Goal: Check status: Check status

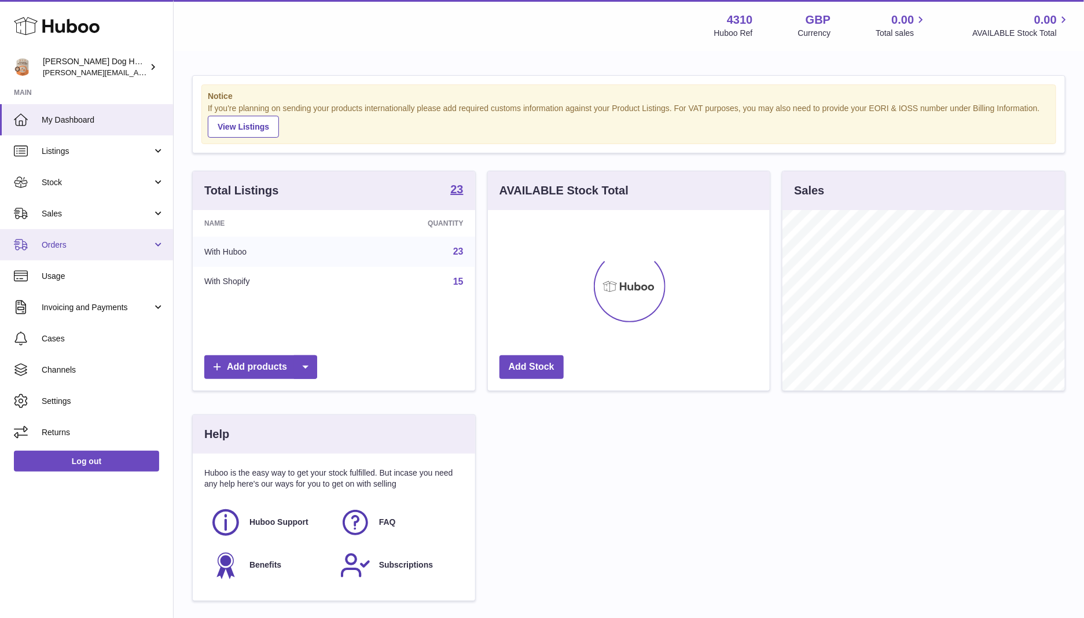
scroll to position [180, 282]
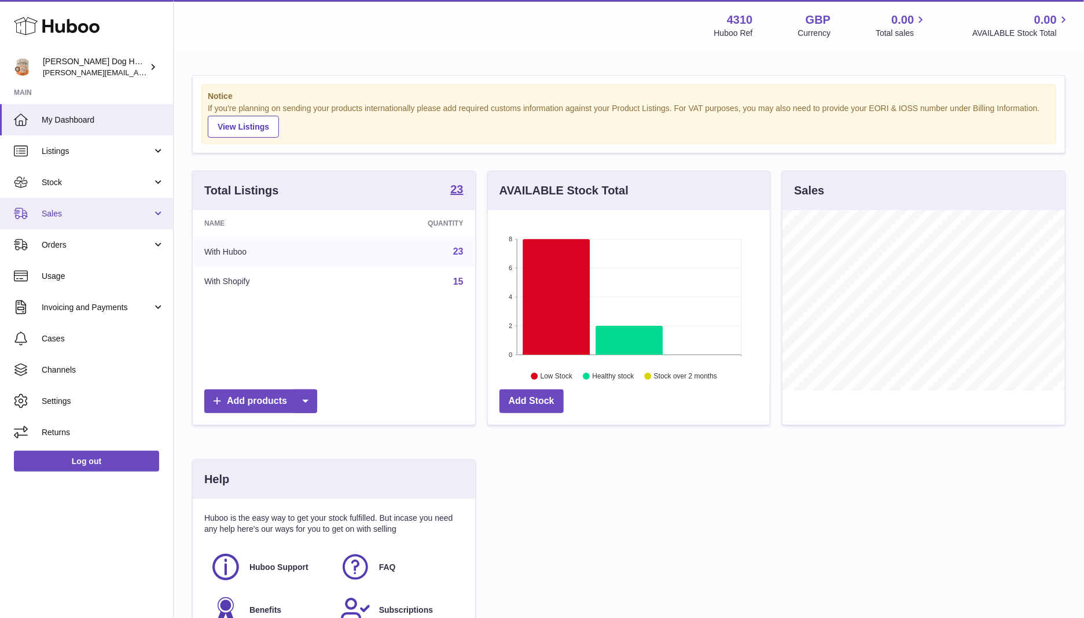
click at [67, 213] on span "Sales" at bounding box center [97, 213] width 110 height 11
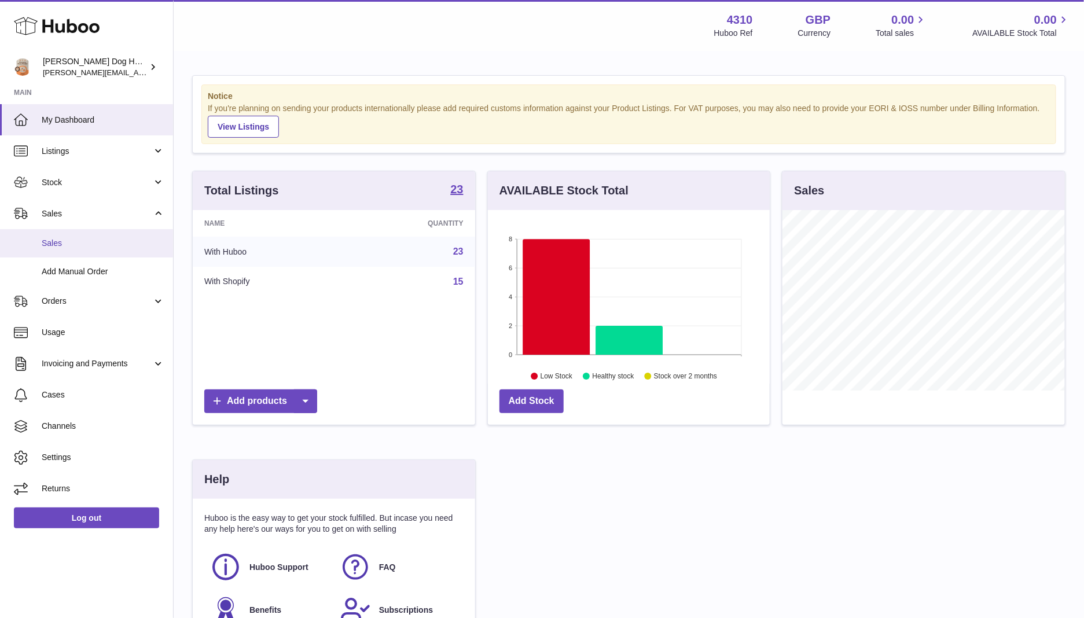
click at [68, 243] on span "Sales" at bounding box center [103, 243] width 123 height 11
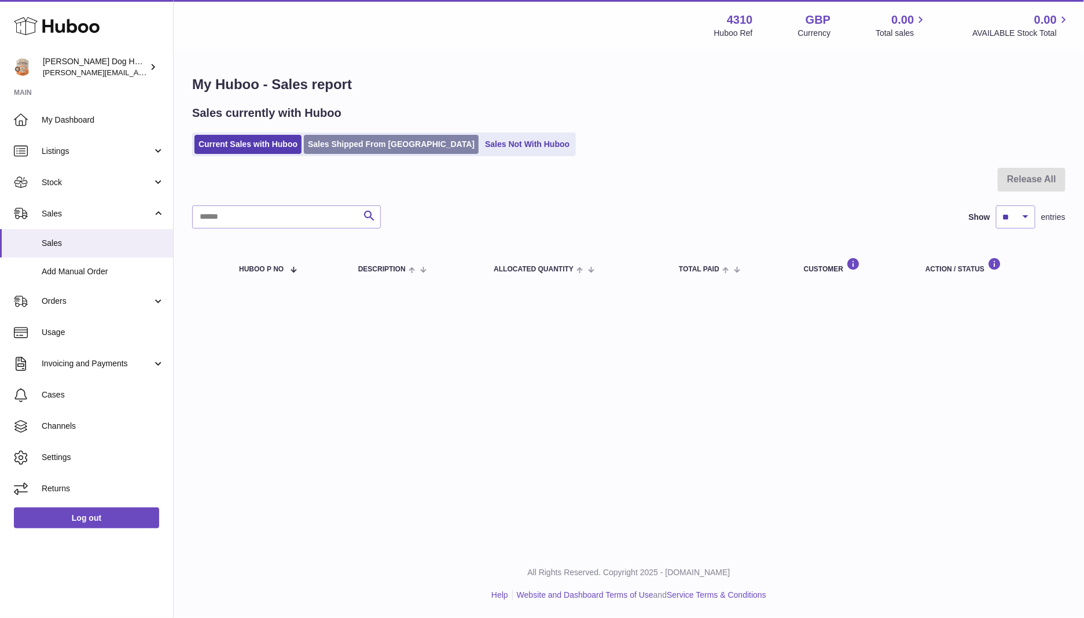
click at [318, 143] on link "Sales Shipped From [GEOGRAPHIC_DATA]" at bounding box center [391, 144] width 175 height 19
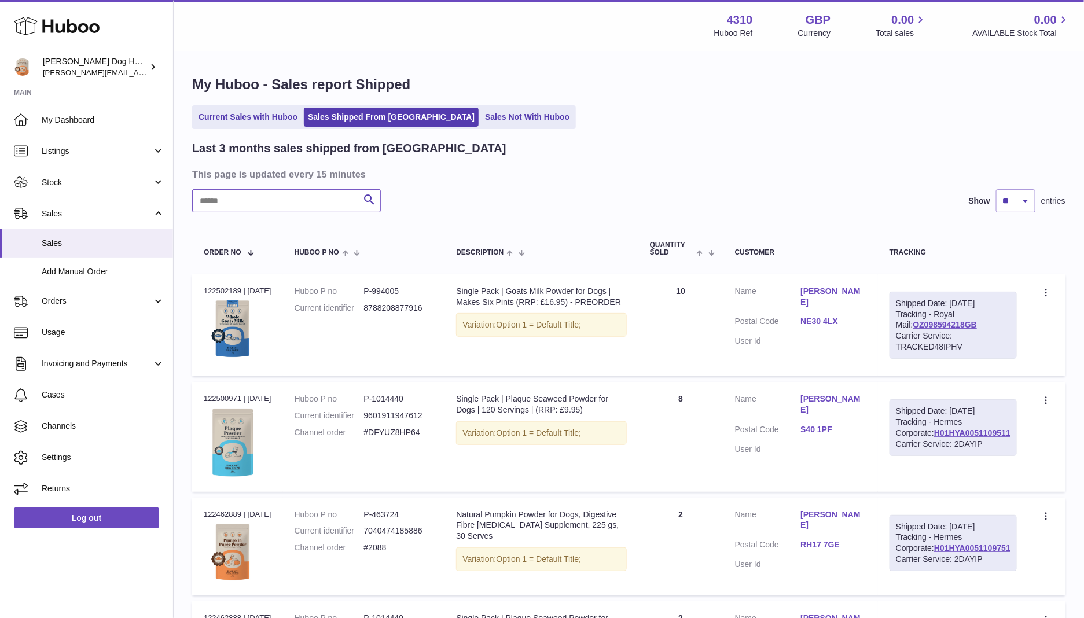
click at [299, 198] on input "text" at bounding box center [286, 200] width 189 height 23
type input "******"
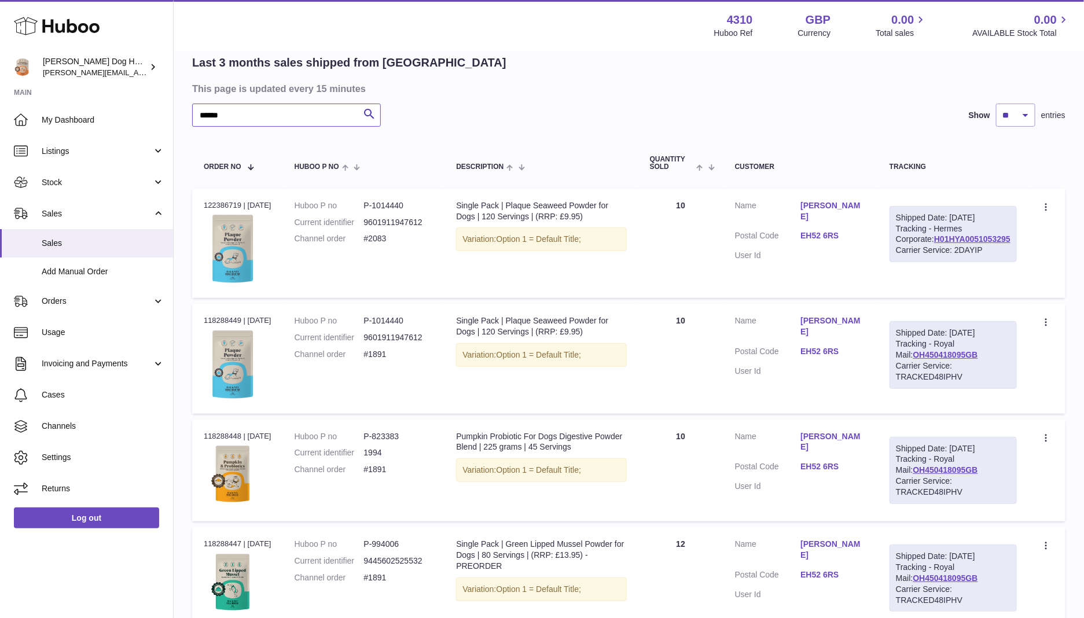
scroll to position [87, 0]
click at [956, 473] on link "OH450418095GB" at bounding box center [945, 467] width 65 height 9
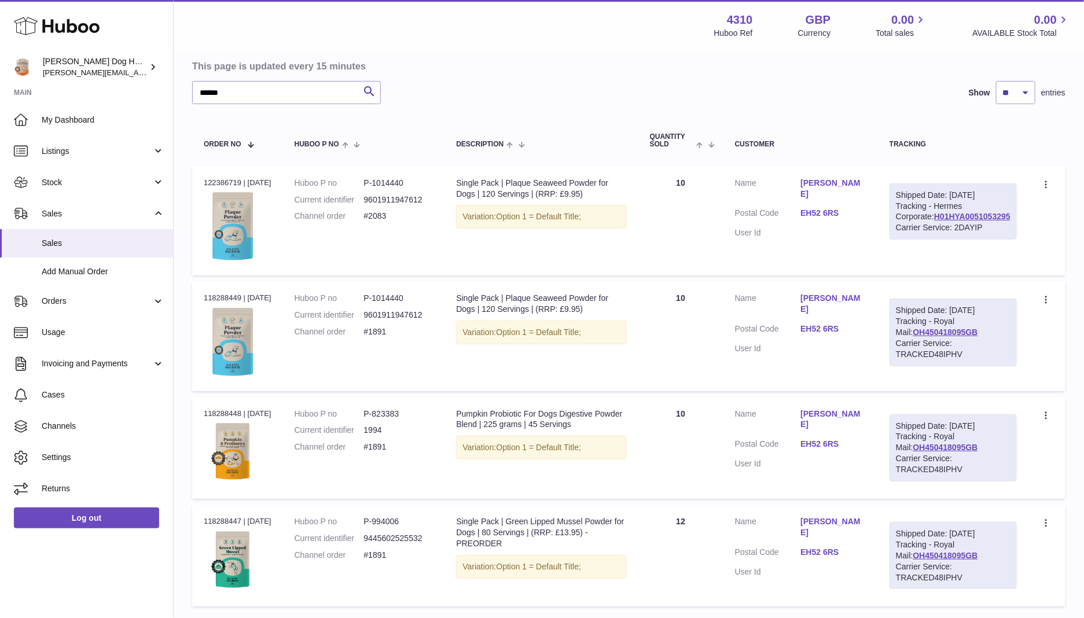
scroll to position [110, 0]
click at [943, 219] on link "H01HYA0051053295" at bounding box center [972, 214] width 76 height 9
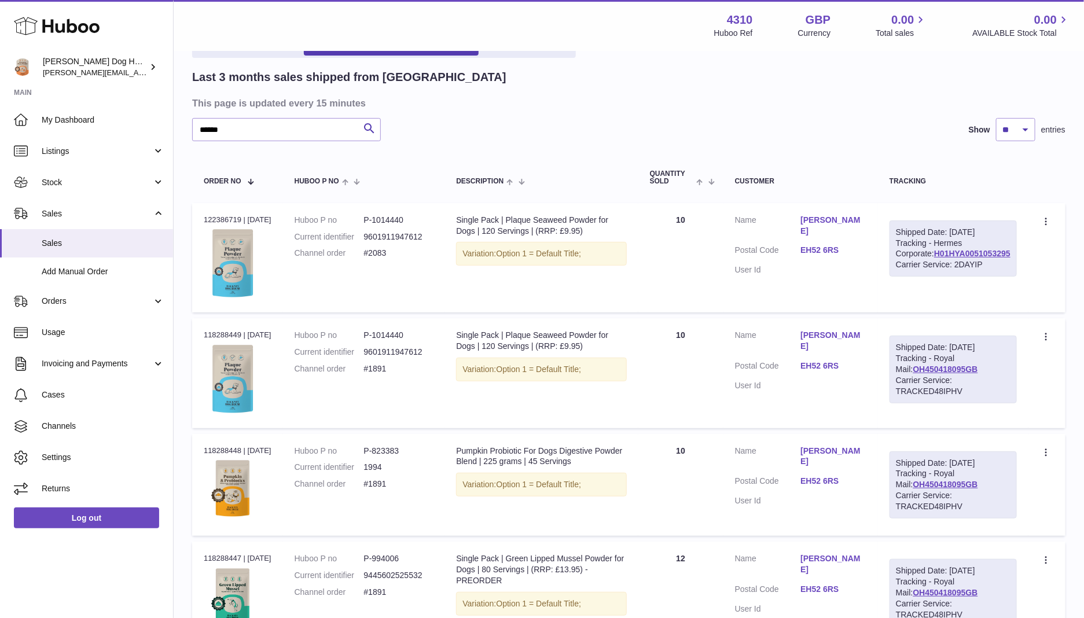
scroll to position [17, 0]
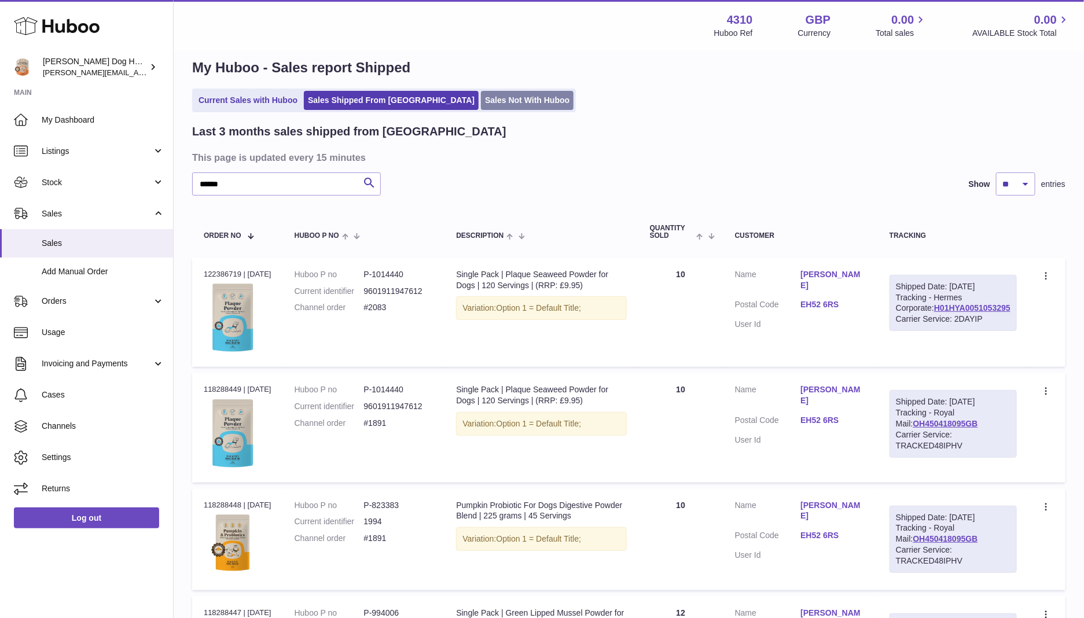
click at [483, 102] on link "Sales Not With Huboo" at bounding box center [527, 100] width 93 height 19
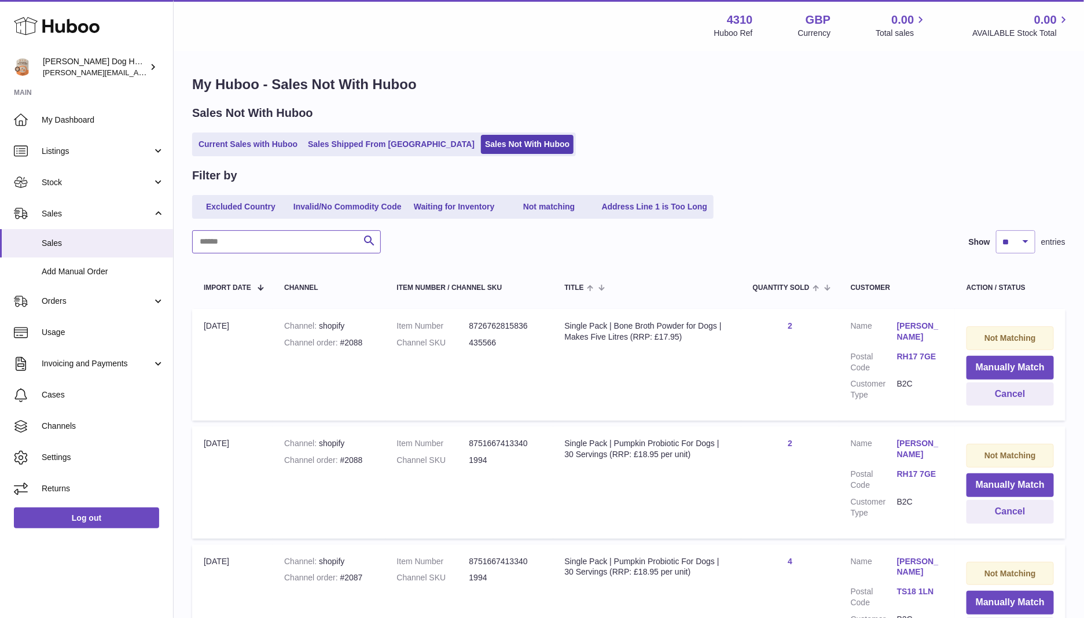
click at [310, 249] on input "text" at bounding box center [286, 241] width 189 height 23
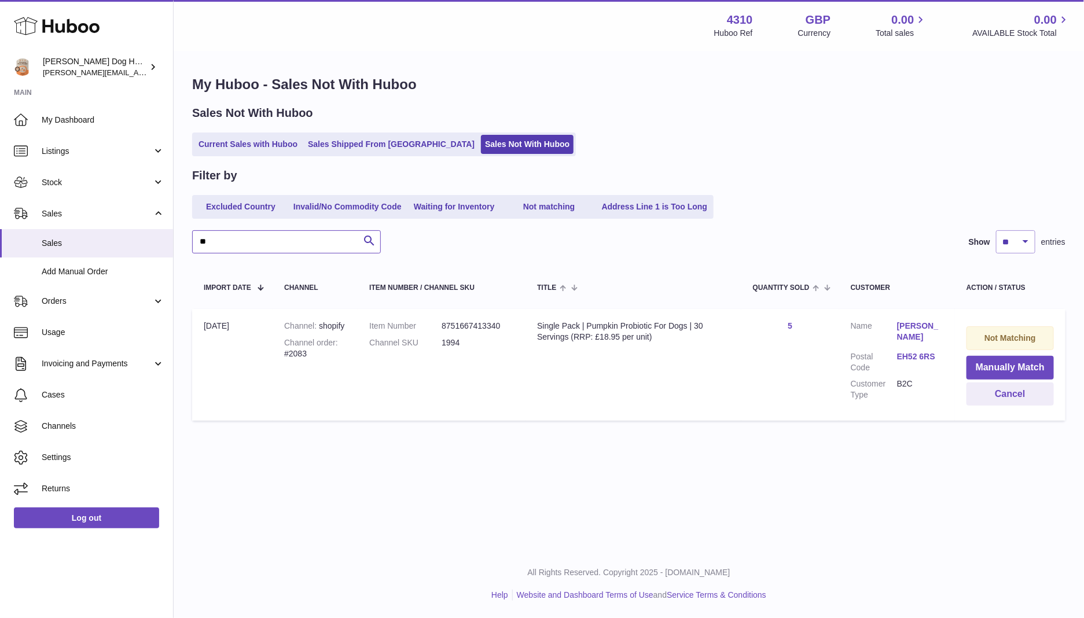
type input "*"
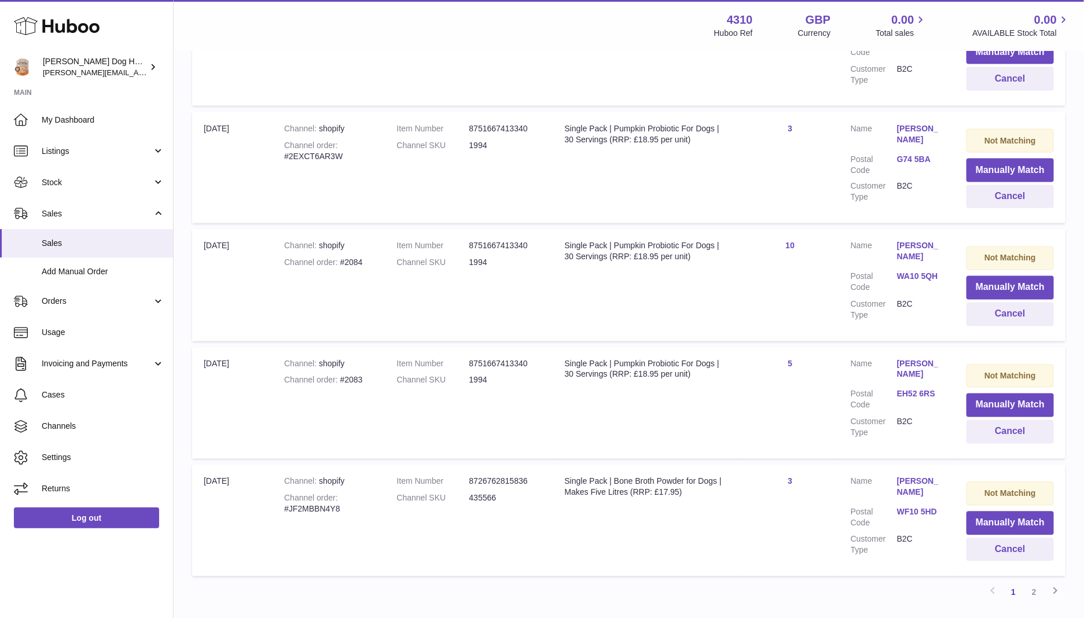
scroll to position [986, 0]
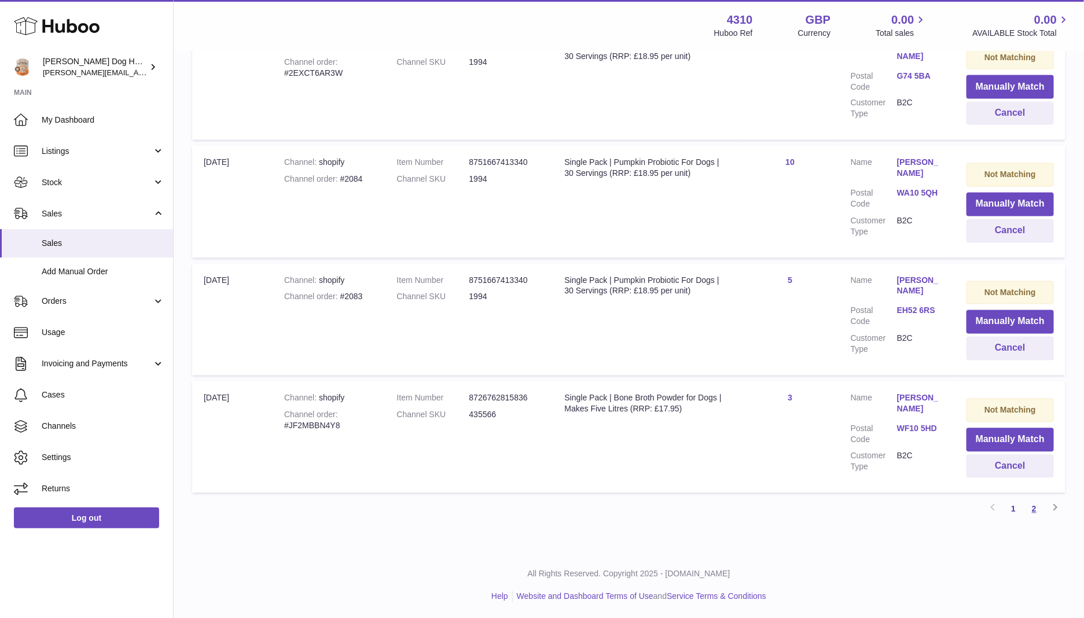
click at [1031, 512] on link "2" at bounding box center [1033, 509] width 21 height 21
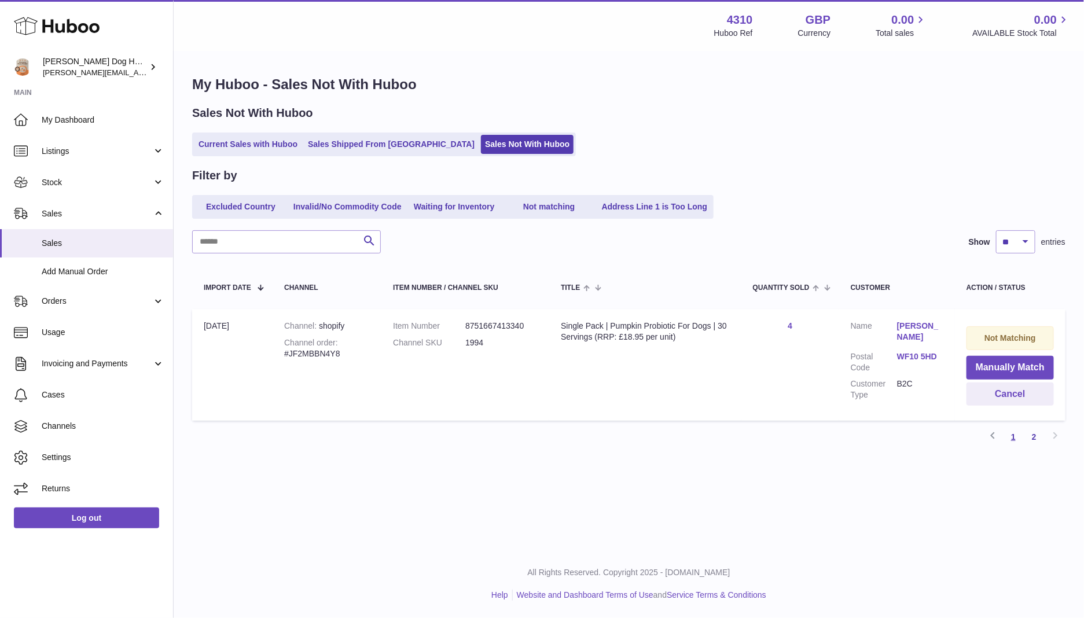
click at [1015, 434] on link "1" at bounding box center [1013, 436] width 21 height 21
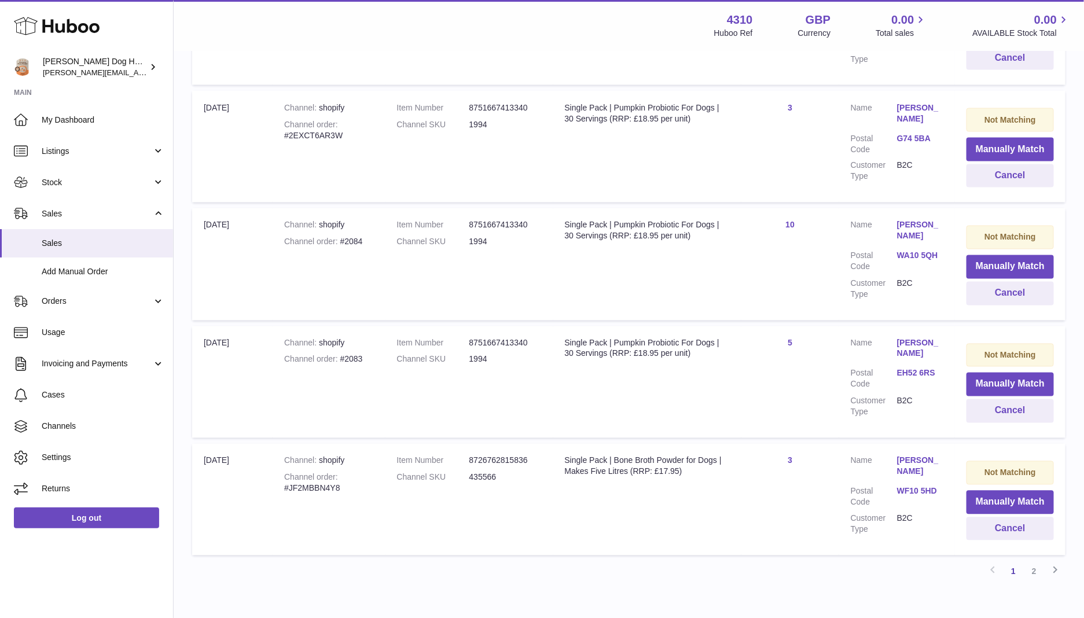
scroll to position [918, 0]
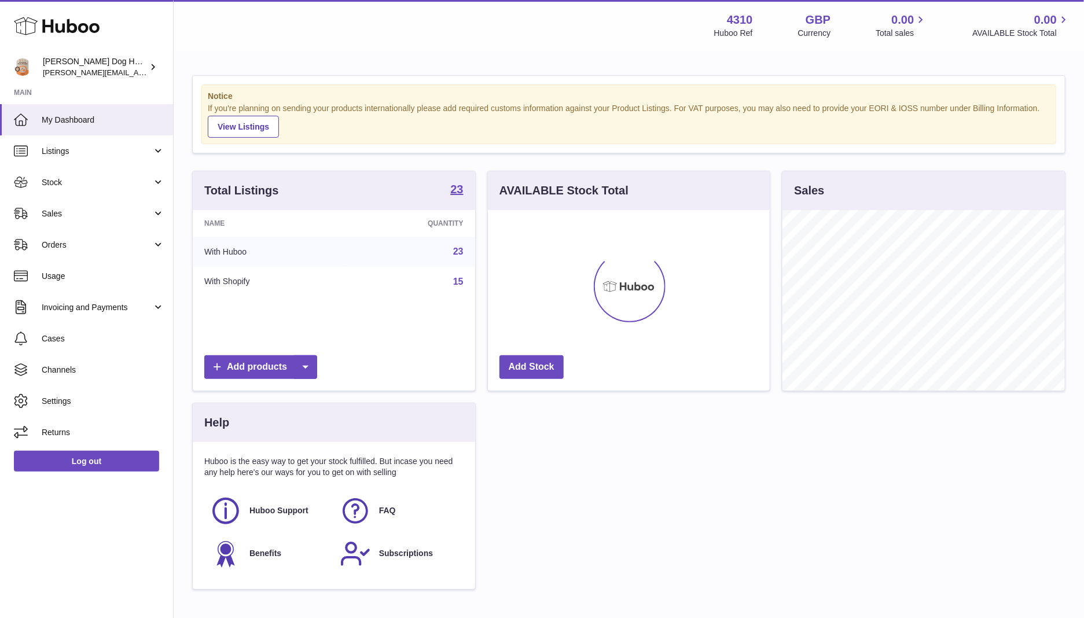
scroll to position [180, 282]
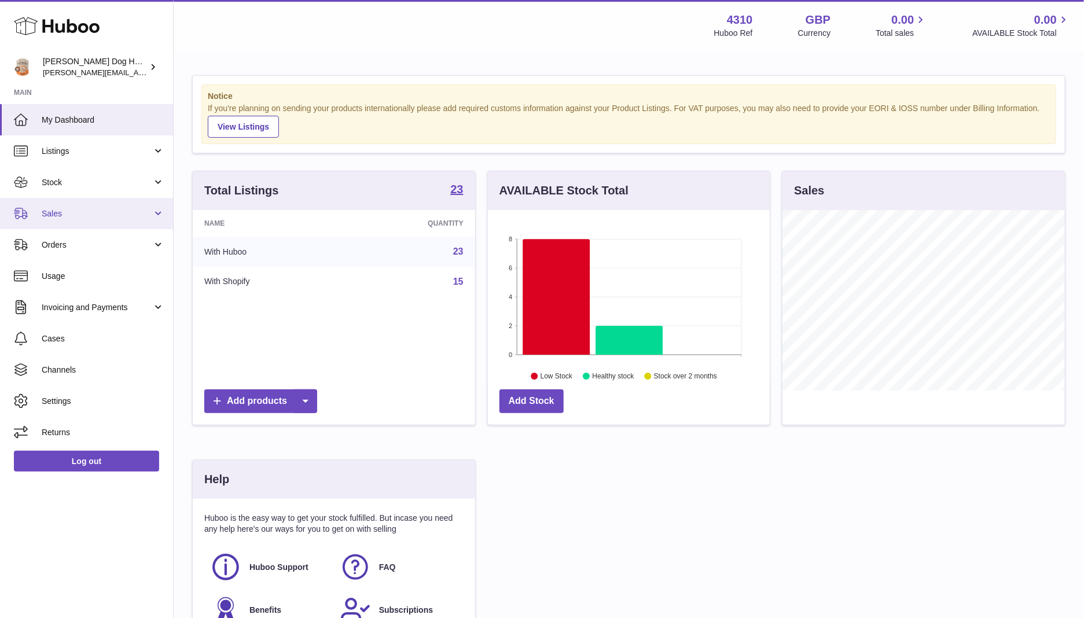
click at [116, 216] on span "Sales" at bounding box center [97, 213] width 110 height 11
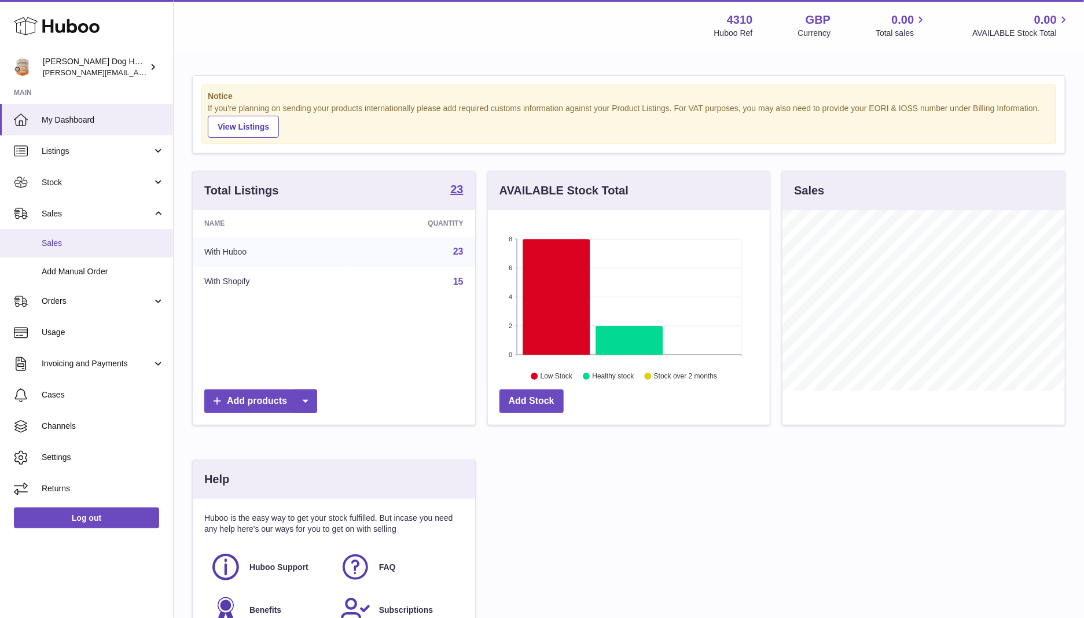
click at [125, 243] on span "Sales" at bounding box center [103, 243] width 123 height 11
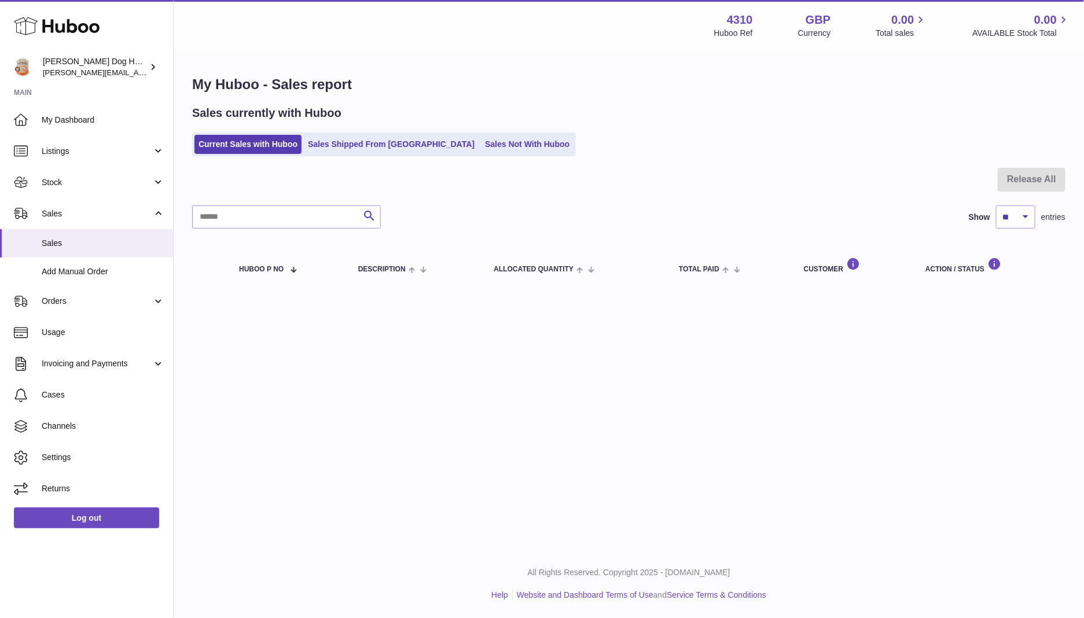
click at [455, 155] on ul "Current Sales with Huboo Sales Shipped From [GEOGRAPHIC_DATA] Sales Not With Hu…" at bounding box center [384, 144] width 384 height 24
click at [481, 146] on link "Sales Not With Huboo" at bounding box center [527, 144] width 93 height 19
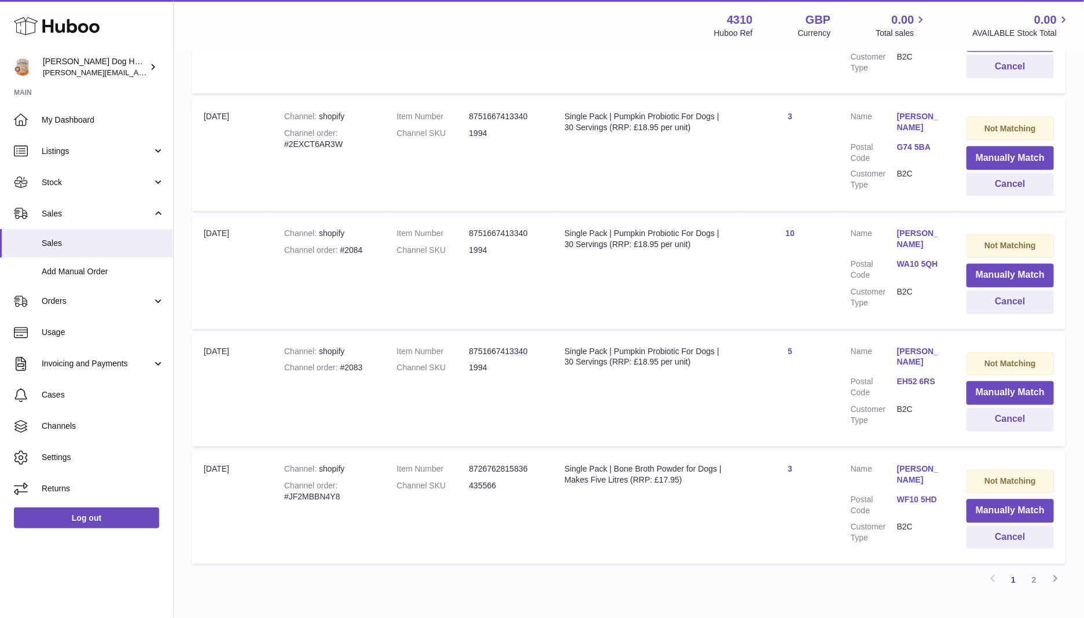
scroll to position [922, 0]
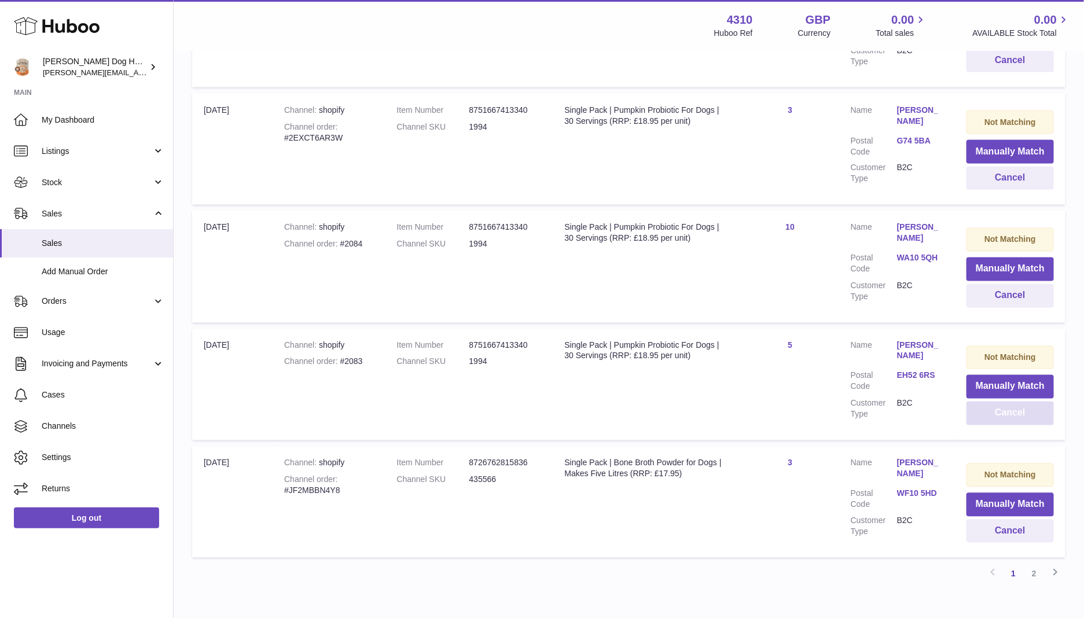
click at [988, 417] on button "Cancel" at bounding box center [1009, 413] width 87 height 24
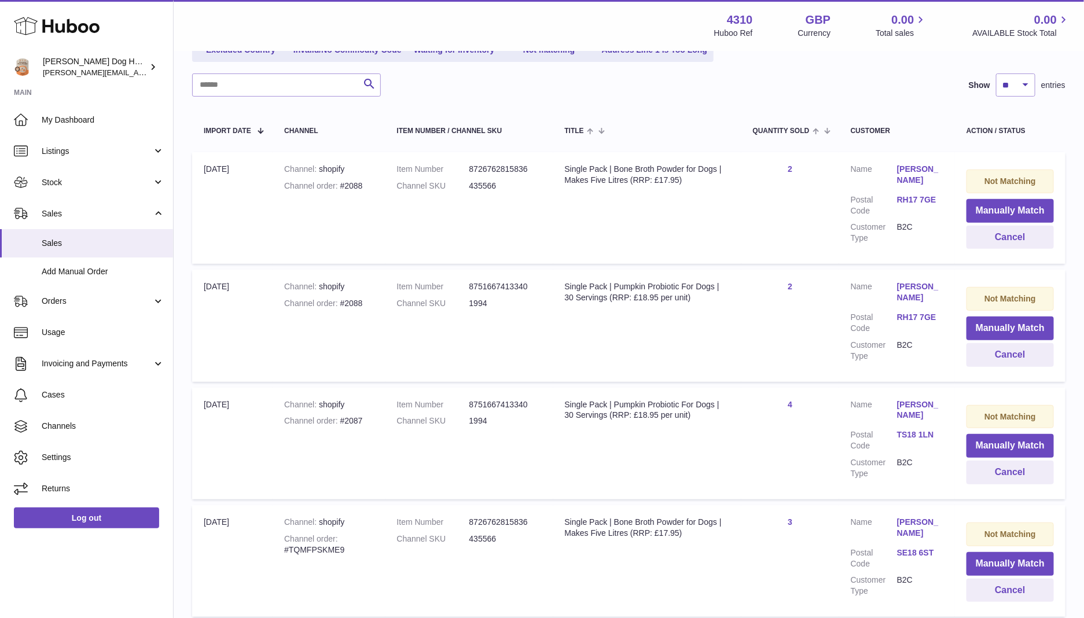
scroll to position [136, 0]
